Goal: Task Accomplishment & Management: Complete application form

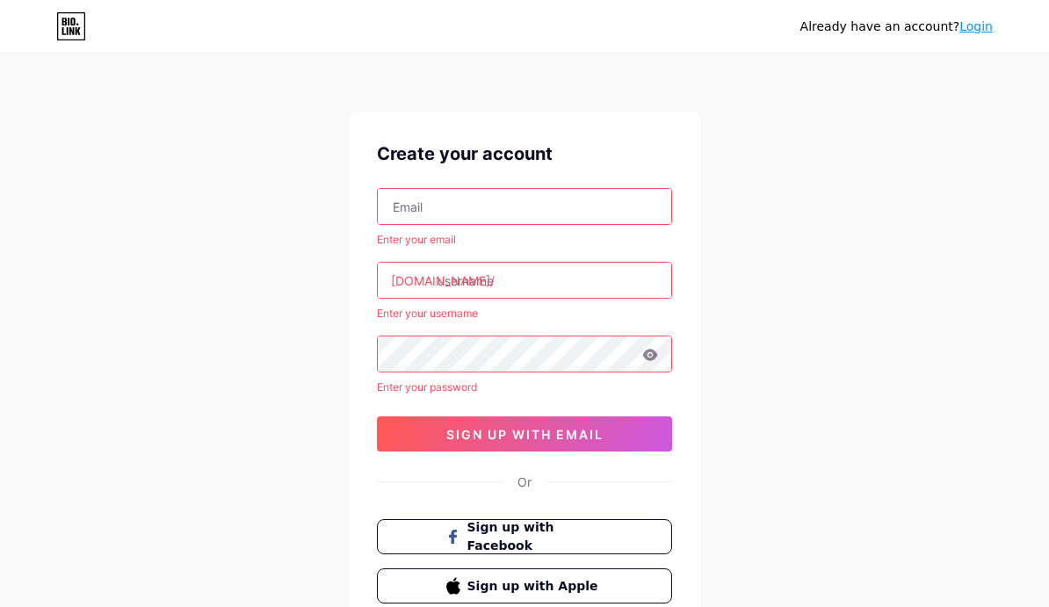
click at [393, 203] on input "text" at bounding box center [525, 206] width 294 height 35
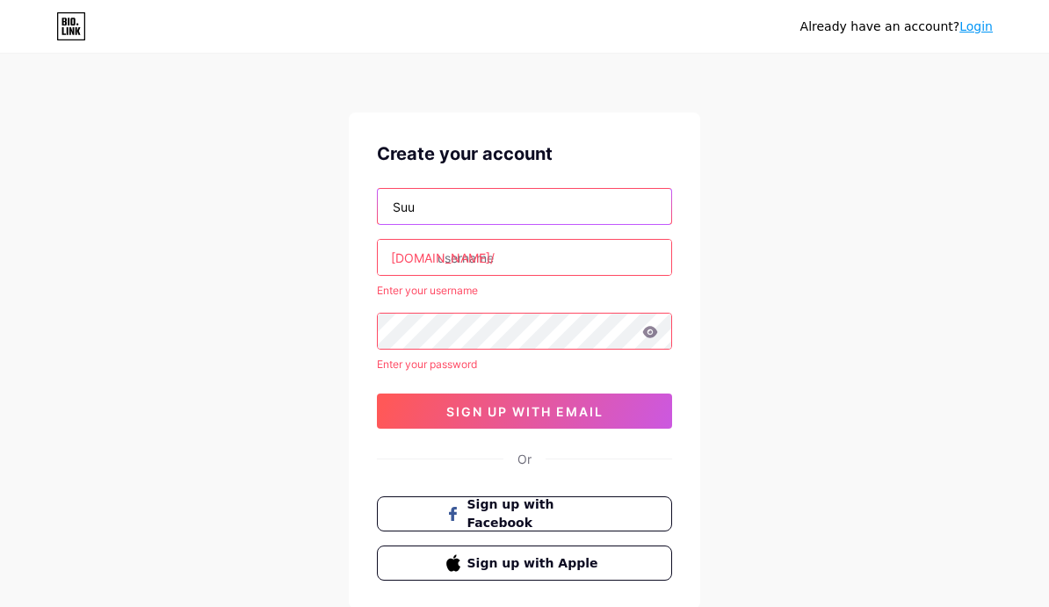
type input "Suu"
click at [255, 233] on div "Already have an account? Login Create your account Suu [DOMAIN_NAME]/ Enter you…" at bounding box center [524, 359] width 1049 height 718
click at [470, 272] on input "text" at bounding box center [525, 257] width 294 height 35
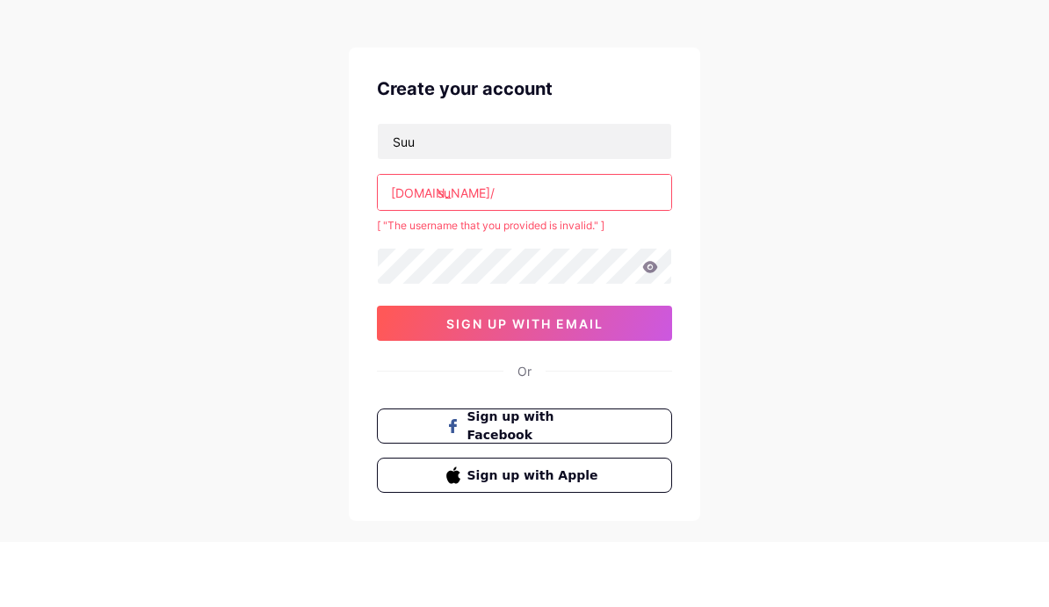
type input "s"
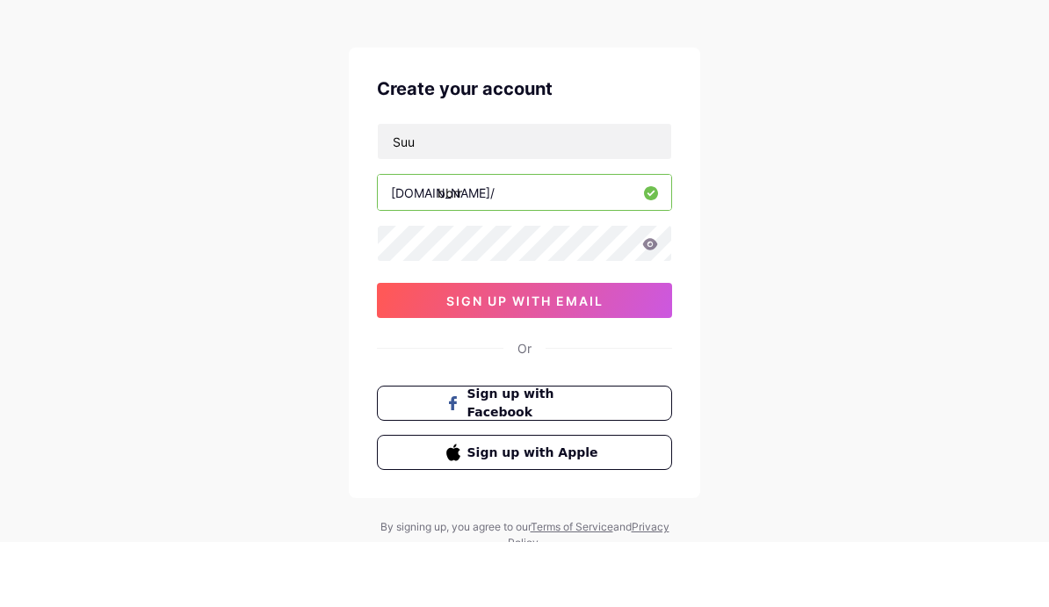
type input "bbrr"
click at [240, 192] on div "Already have an account? Login Create your account Suu [DOMAIN_NAME]/ bbrr 0cAF…" at bounding box center [524, 336] width 1049 height 672
click at [221, 178] on div "Already have an account? Login Create your account Suu [DOMAIN_NAME]/ bbrr 0cAF…" at bounding box center [524, 271] width 1049 height 672
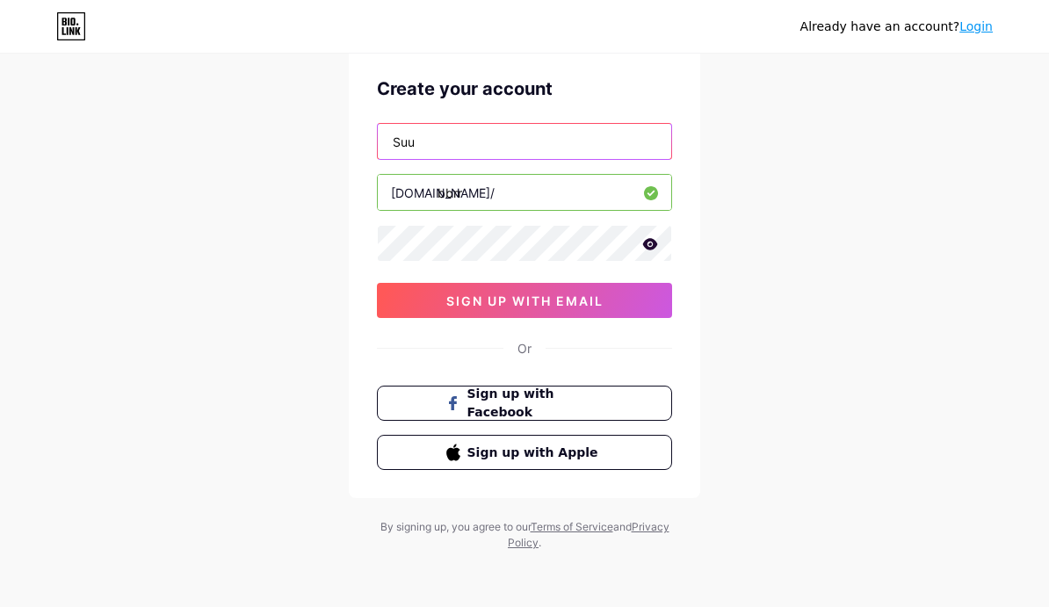
click at [431, 128] on input "Suu" at bounding box center [525, 141] width 294 height 35
click at [451, 134] on input "Suu" at bounding box center [525, 141] width 294 height 35
type input "S"
type input "すばる"
click at [350, 230] on div "Create your account すばる [DOMAIN_NAME]/ bbrr 0cAFcWeA4BqU4CrSUc-YRGdbd2umvWdc-SG…" at bounding box center [525, 272] width 352 height 451
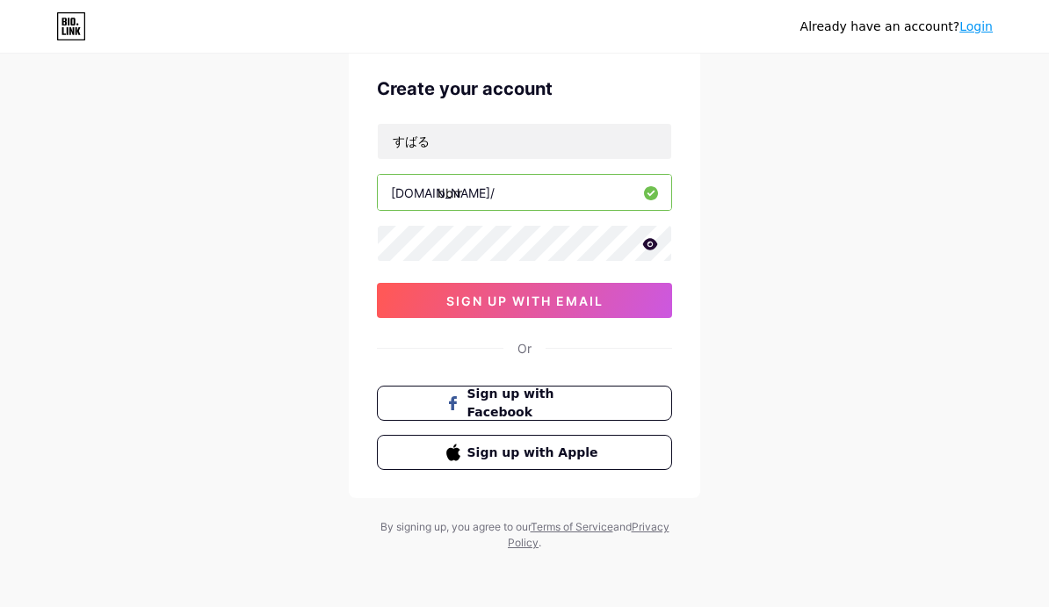
click at [427, 296] on button "sign up with email" at bounding box center [524, 300] width 295 height 35
